Goal: Navigation & Orientation: Find specific page/section

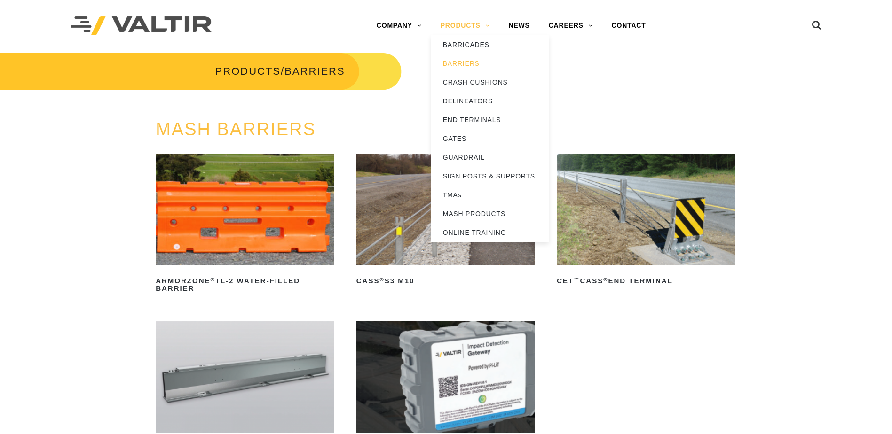
click at [463, 26] on link "PRODUCTS" at bounding box center [465, 25] width 68 height 19
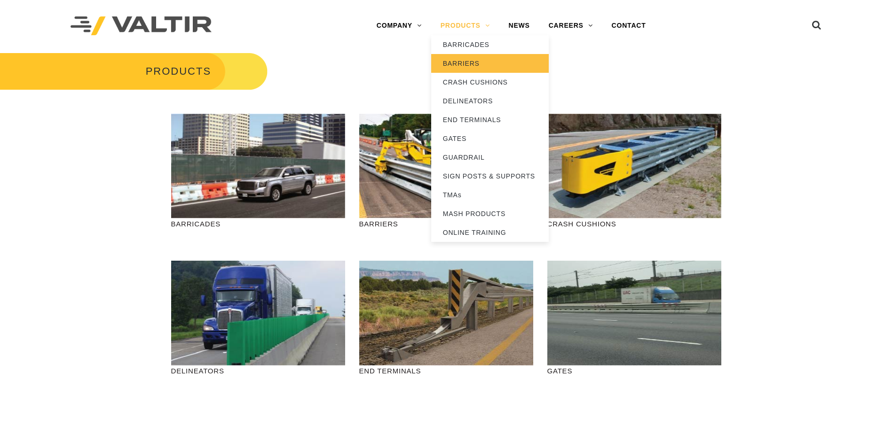
click at [467, 65] on link "BARRIERS" at bounding box center [490, 63] width 118 height 19
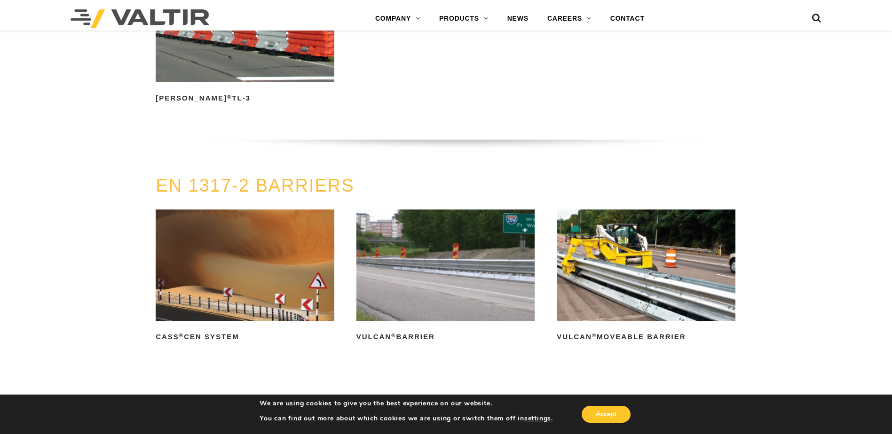
scroll to position [1833, 0]
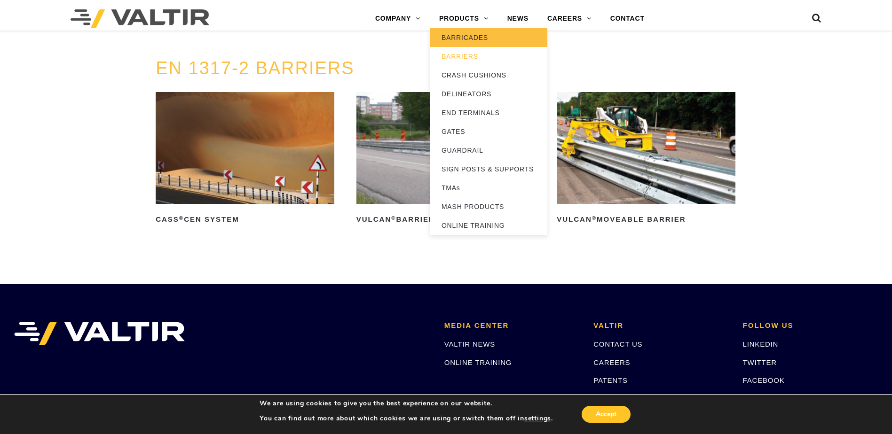
click at [473, 41] on link "BARRICADES" at bounding box center [489, 37] width 118 height 19
